Goal: Information Seeking & Learning: Learn about a topic

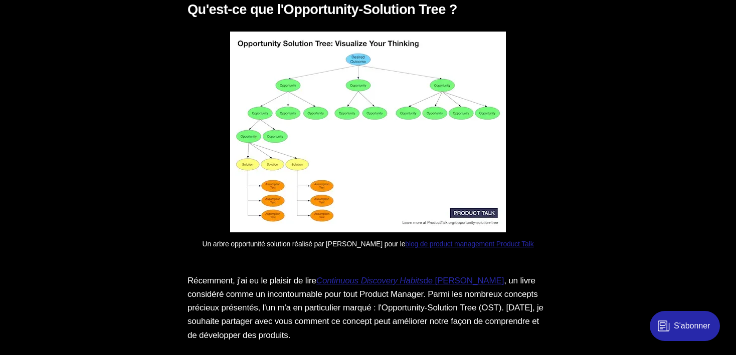
scroll to position [1797, 0]
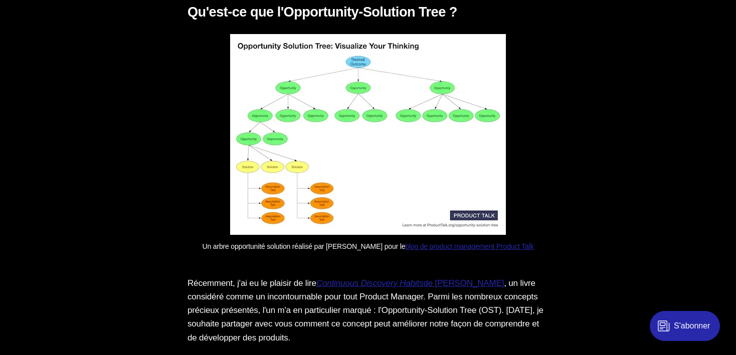
click at [366, 150] on img at bounding box center [368, 134] width 276 height 201
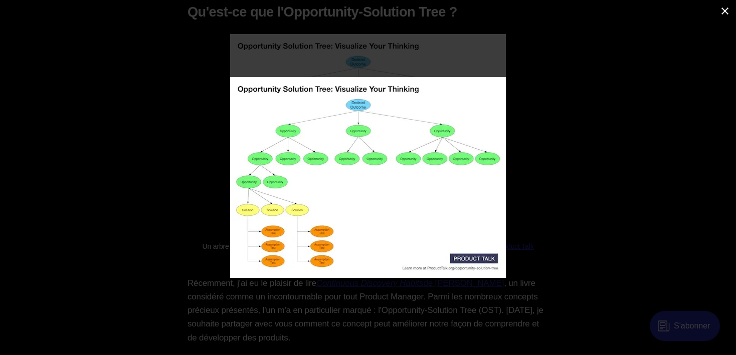
click at [591, 263] on div at bounding box center [467, 192] width 475 height 230
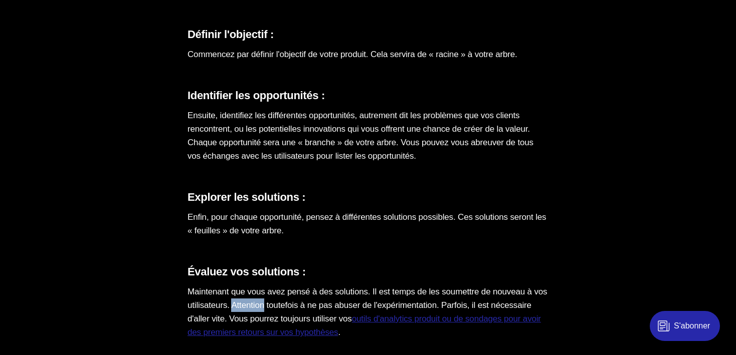
scroll to position [2740, 0]
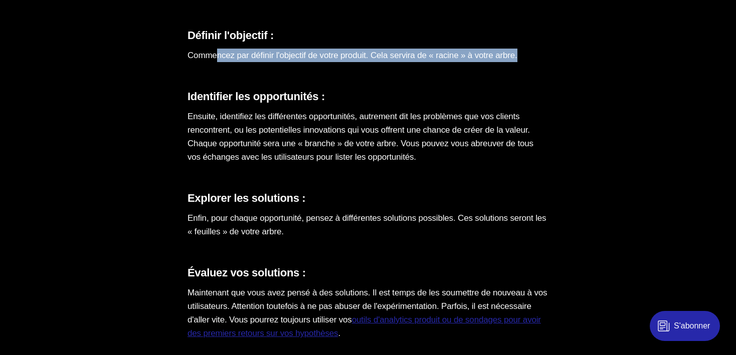
drag, startPoint x: 218, startPoint y: 68, endPoint x: 541, endPoint y: 69, distance: 323.8
click at [541, 62] on p "Commencez par définir l'objectif de votre produit. Cela servira de « racine » à…" at bounding box center [367, 56] width 361 height 14
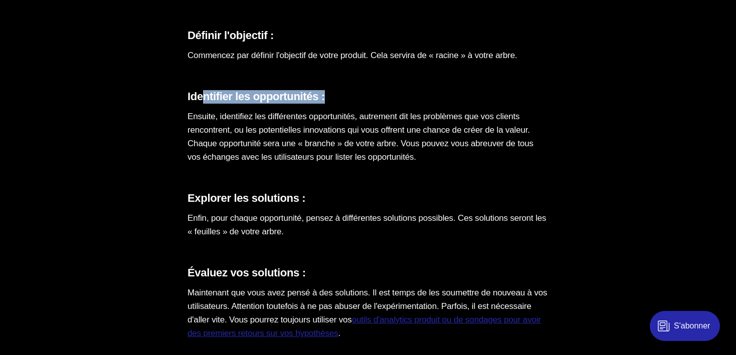
drag, startPoint x: 206, startPoint y: 110, endPoint x: 316, endPoint y: 118, distance: 111.1
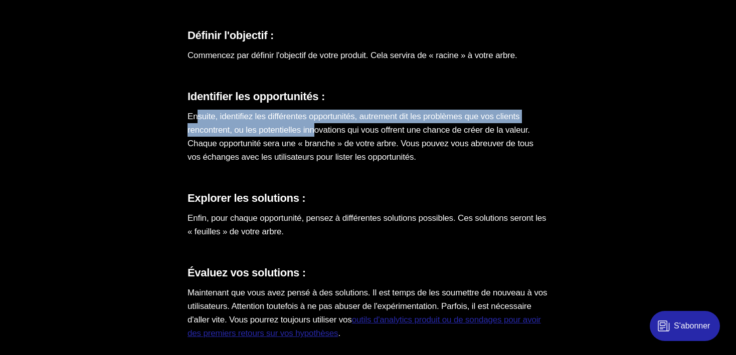
drag, startPoint x: 197, startPoint y: 134, endPoint x: 325, endPoint y: 140, distance: 128.0
click at [325, 140] on p "Ensuite, identifiez les différentes opportunités, autrement dit les problèmes q…" at bounding box center [367, 137] width 361 height 55
click at [423, 133] on p "Ensuite, identifiez les différentes opportunités, autrement dit les problèmes q…" at bounding box center [367, 137] width 361 height 55
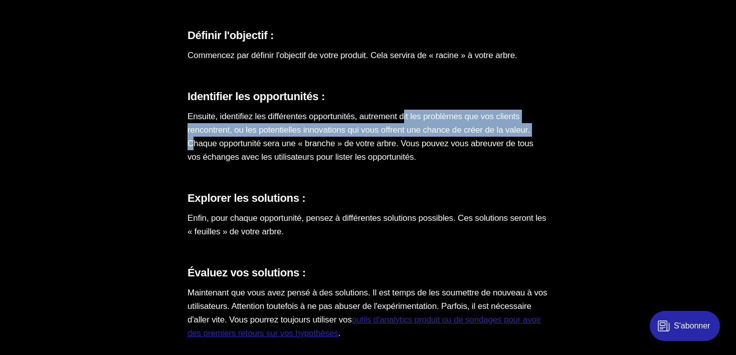
drag, startPoint x: 421, startPoint y: 133, endPoint x: 221, endPoint y: 156, distance: 201.9
click at [221, 156] on p "Ensuite, identifiez les différentes opportunités, autrement dit les problèmes q…" at bounding box center [367, 137] width 361 height 55
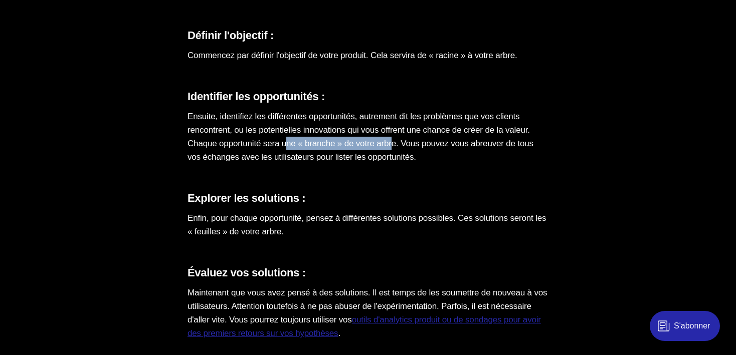
drag, startPoint x: 321, startPoint y: 153, endPoint x: 434, endPoint y: 155, distance: 112.8
click at [434, 155] on p "Ensuite, identifiez les différentes opportunités, autrement dit les problèmes q…" at bounding box center [367, 137] width 361 height 55
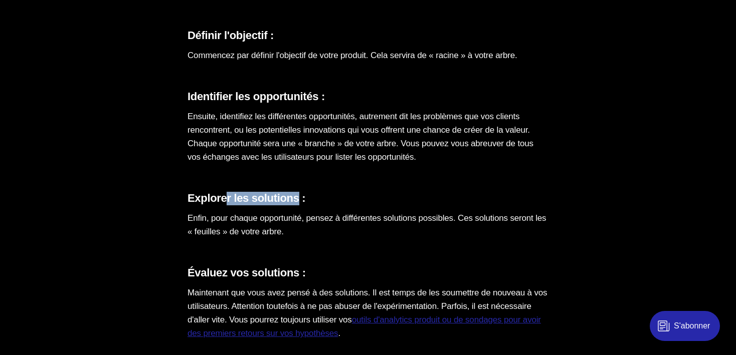
drag, startPoint x: 226, startPoint y: 214, endPoint x: 301, endPoint y: 216, distance: 74.7
click at [301, 206] on h3 "Explorer les solutions :" at bounding box center [367, 199] width 361 height 14
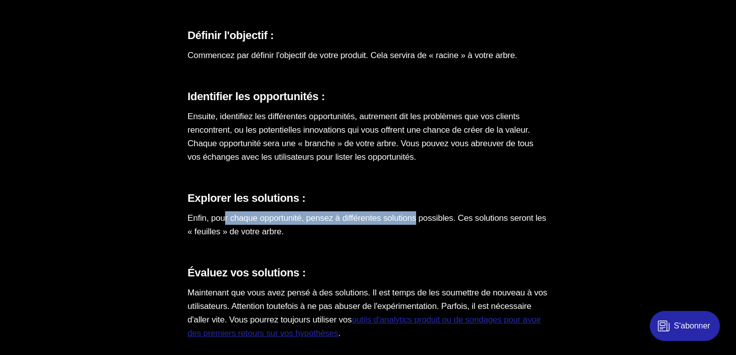
drag, startPoint x: 227, startPoint y: 234, endPoint x: 433, endPoint y: 231, distance: 206.0
click at [433, 231] on p "Enfin, pour chaque opportunité, pensez à différentes solutions possibles. Ces s…" at bounding box center [367, 225] width 361 height 27
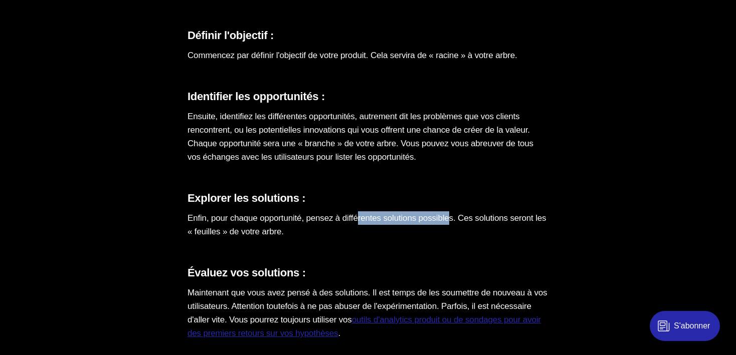
drag, startPoint x: 467, startPoint y: 231, endPoint x: 371, endPoint y: 229, distance: 95.8
click at [371, 229] on p "Enfin, pour chaque opportunité, pensez à différentes solutions possibles. Ces s…" at bounding box center [367, 225] width 361 height 27
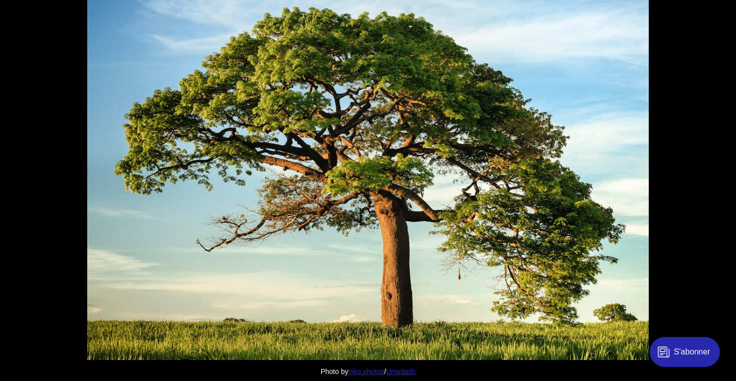
scroll to position [0, 0]
